Goal: Information Seeking & Learning: Learn about a topic

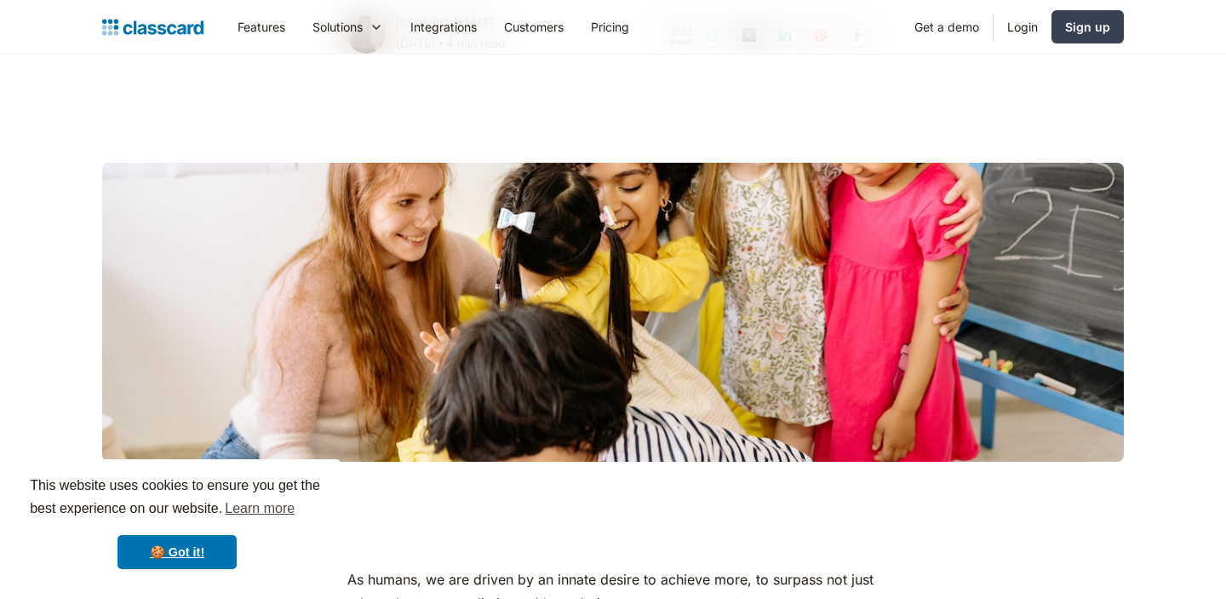
scroll to position [459, 0]
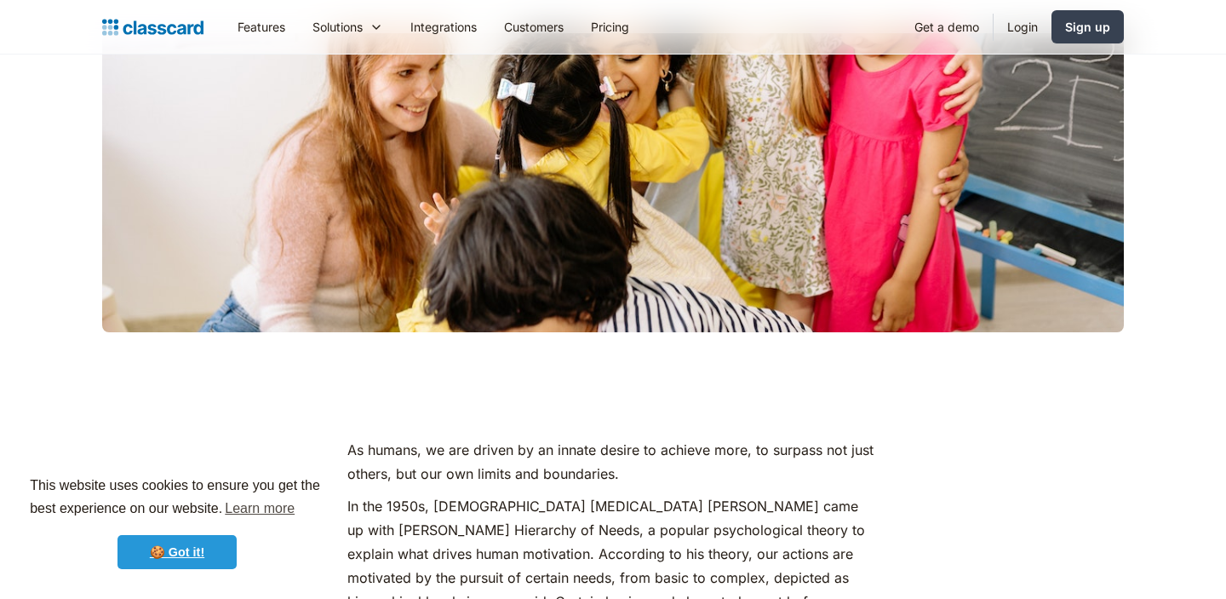
click at [182, 549] on link "🍪 Got it!" at bounding box center [177, 552] width 119 height 34
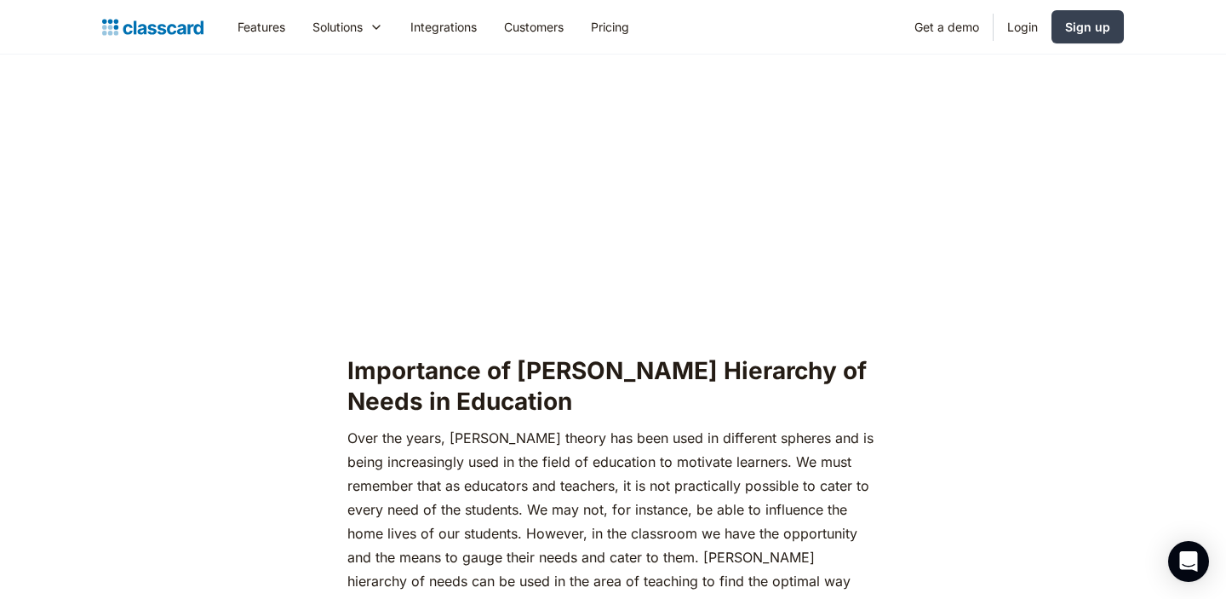
scroll to position [1503, 0]
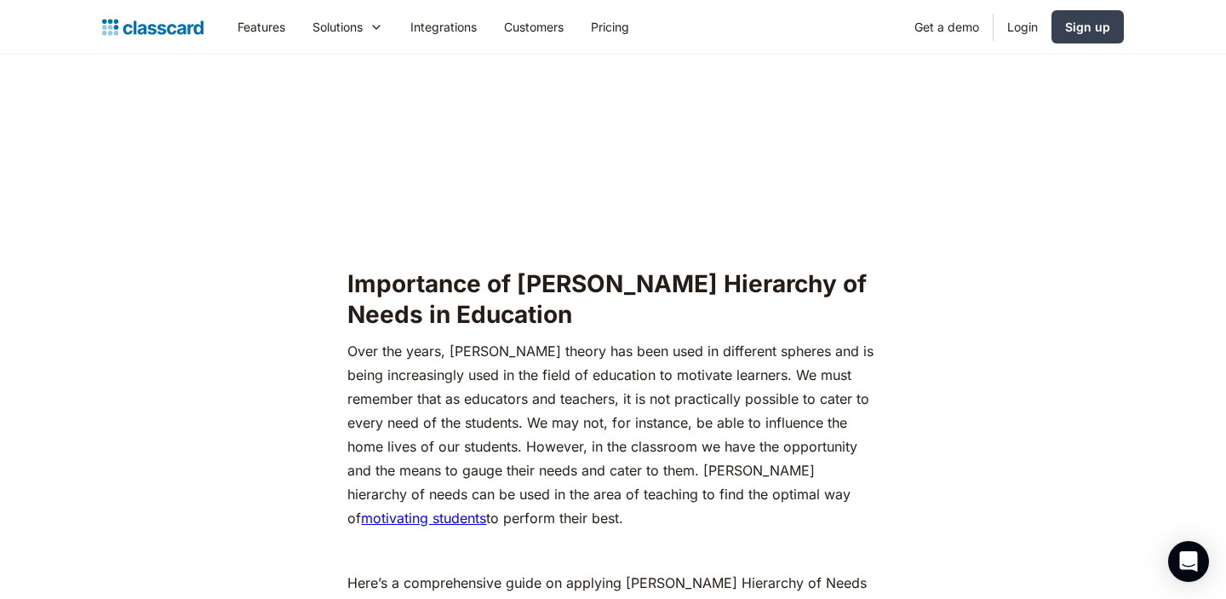
drag, startPoint x: 704, startPoint y: 439, endPoint x: 782, endPoint y: 490, distance: 92.4
click at [782, 490] on p "Over the years, [PERSON_NAME] theory has been used in different spheres and is …" at bounding box center [612, 434] width 531 height 191
copy p "[PERSON_NAME] hierarchy of needs can be used in the area of teaching to find th…"
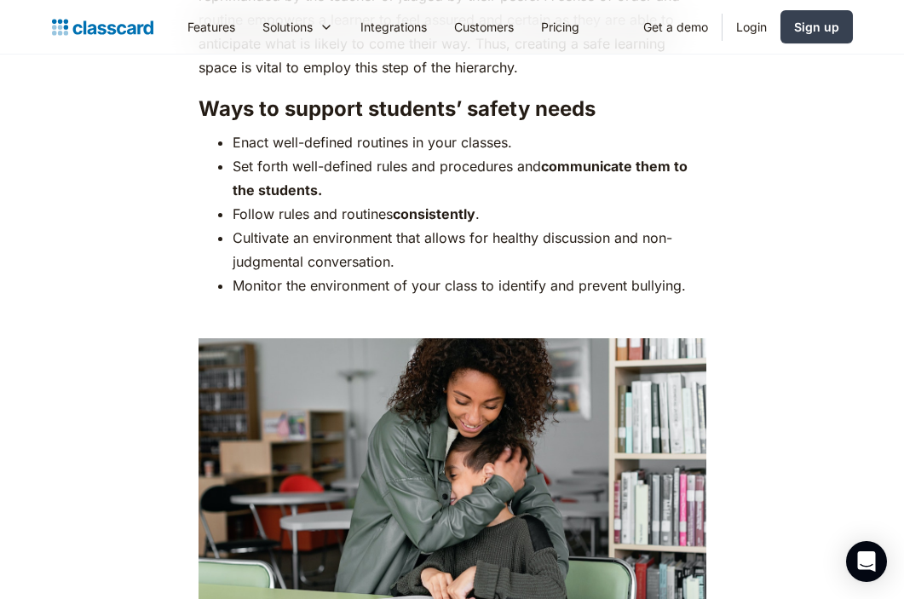
scroll to position [3563, 0]
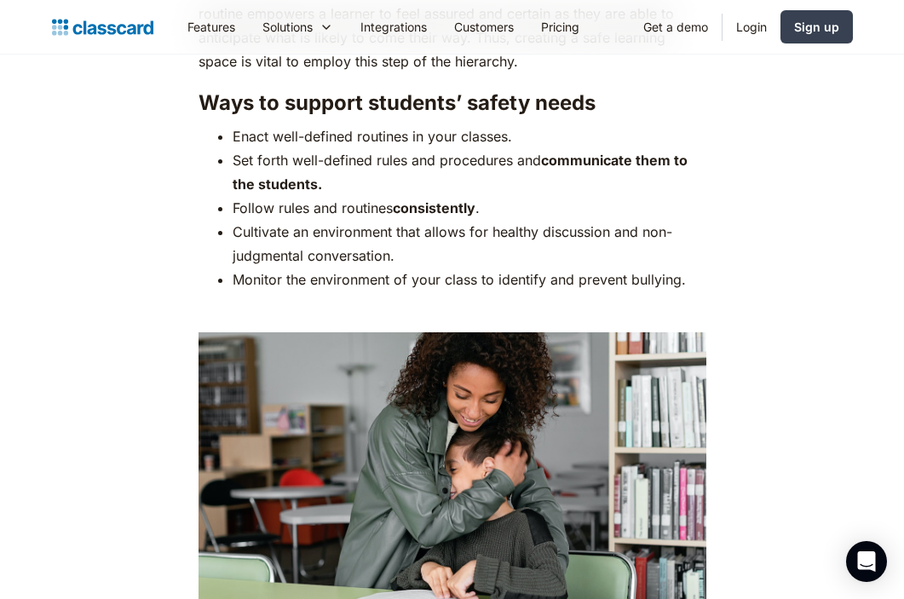
drag, startPoint x: 233, startPoint y: 199, endPoint x: 399, endPoint y: 222, distance: 166.8
click at [399, 222] on li "Cultivate an environment that allows for healthy discussion and non-judgmental …" at bounding box center [470, 244] width 474 height 48
copy li "Cultivate an environment that allows for healthy discussion and non-judgmental …"
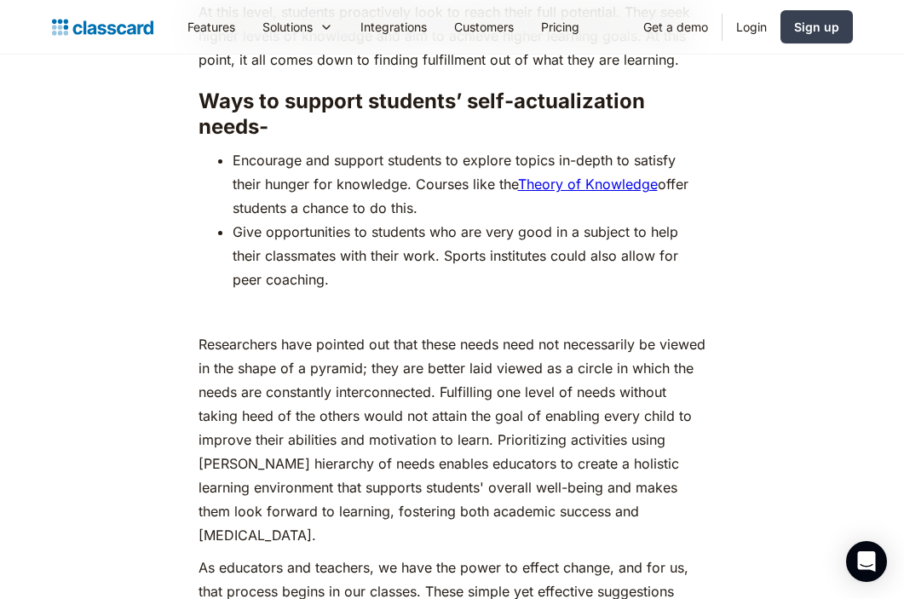
scroll to position [7710, 0]
